Goal: Information Seeking & Learning: Learn about a topic

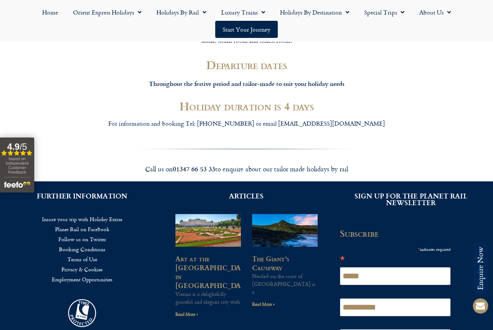
scroll to position [1352, 0]
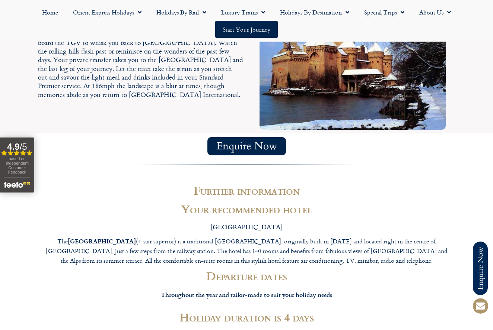
scroll to position [1372, 0]
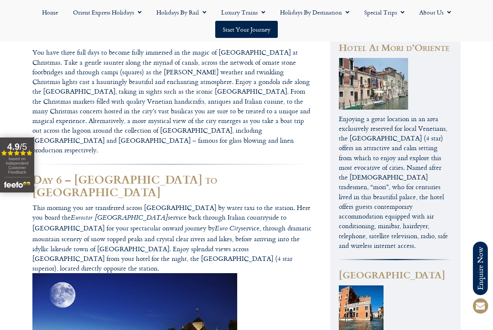
scroll to position [1045, 0]
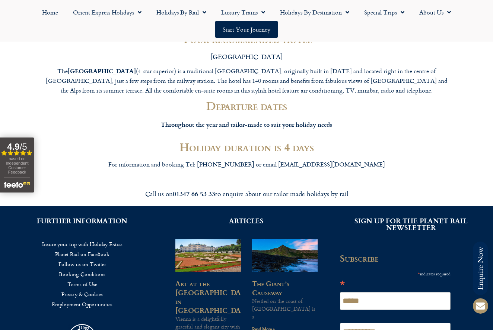
scroll to position [1577, 0]
